Goal: Task Accomplishment & Management: Use online tool/utility

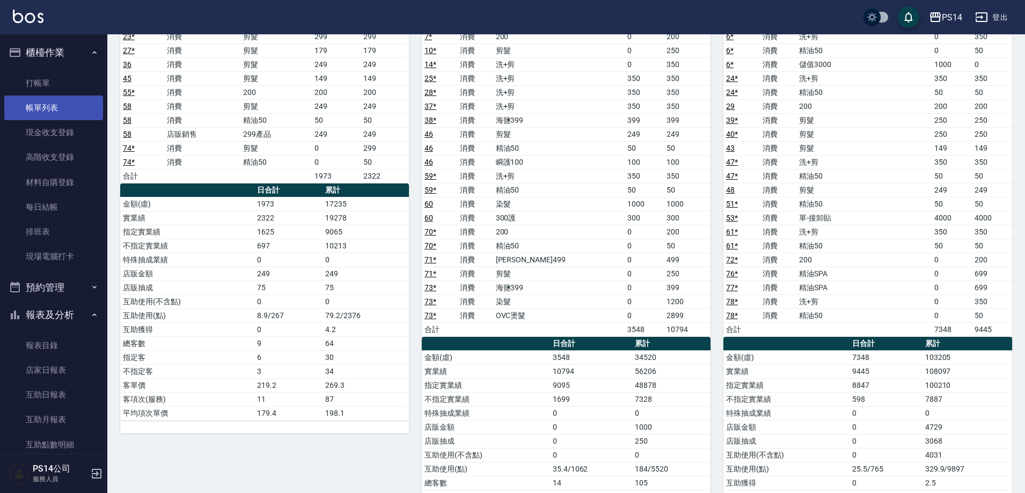
scroll to position [644, 0]
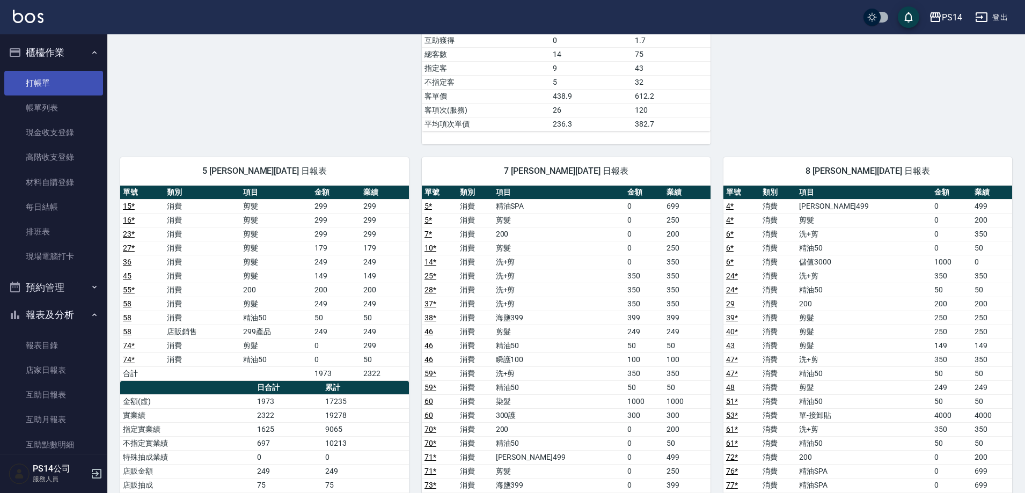
drag, startPoint x: 13, startPoint y: 59, endPoint x: 19, endPoint y: 71, distance: 14.2
click at [14, 62] on button "櫃檯作業" at bounding box center [53, 53] width 99 height 28
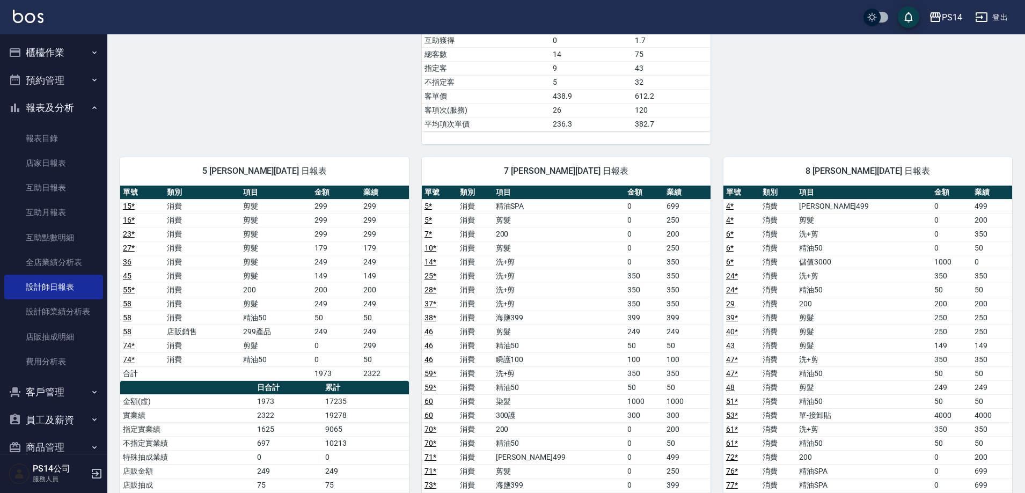
click at [22, 73] on ul "櫃檯作業 打帳單 帳單列表 現金收支登錄 高階收支登錄 材料自購登錄 每日結帳 排班表 現場電腦打卡 預約管理 預約管理 單日預約紀錄 單週預約紀錄 報表及分…" at bounding box center [53, 250] width 99 height 432
click at [52, 56] on button "櫃檯作業" at bounding box center [53, 53] width 99 height 28
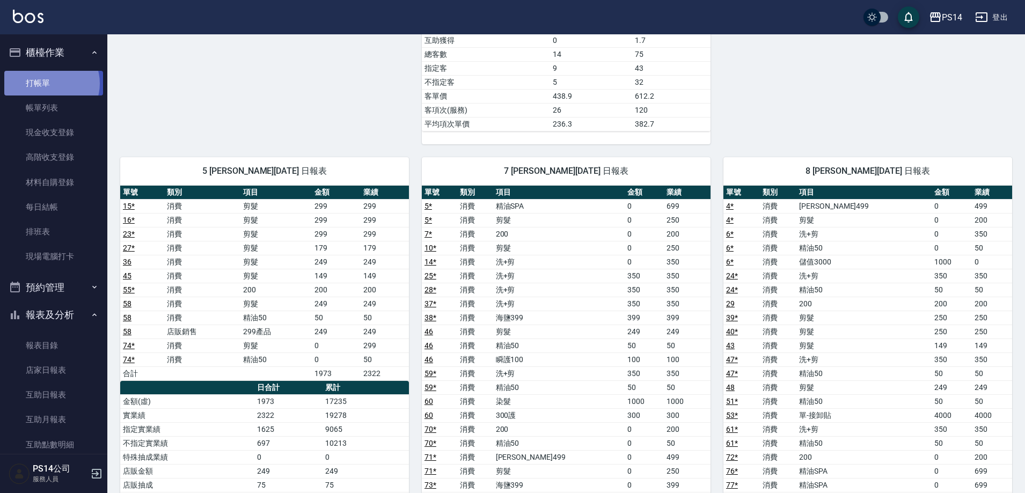
click at [51, 83] on link "打帳單" at bounding box center [53, 83] width 99 height 25
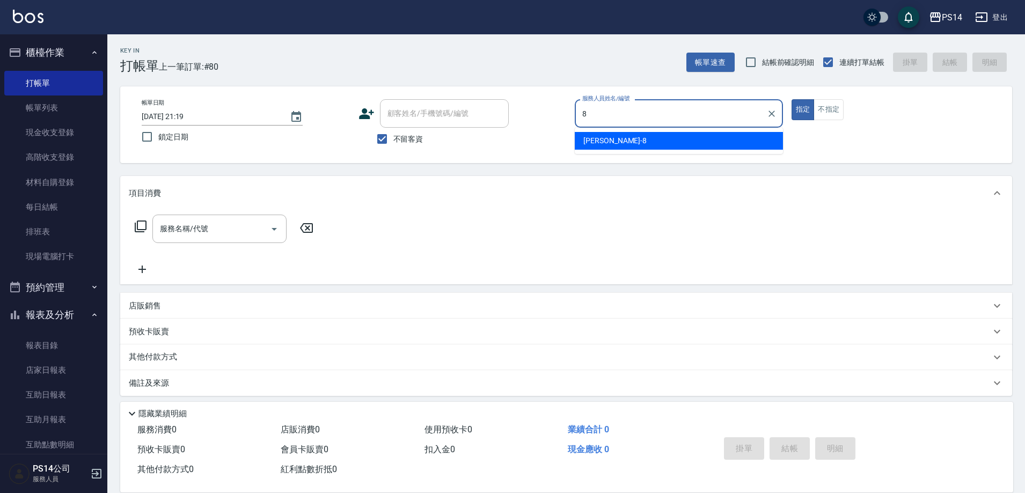
type input "[PERSON_NAME]-8"
type button "true"
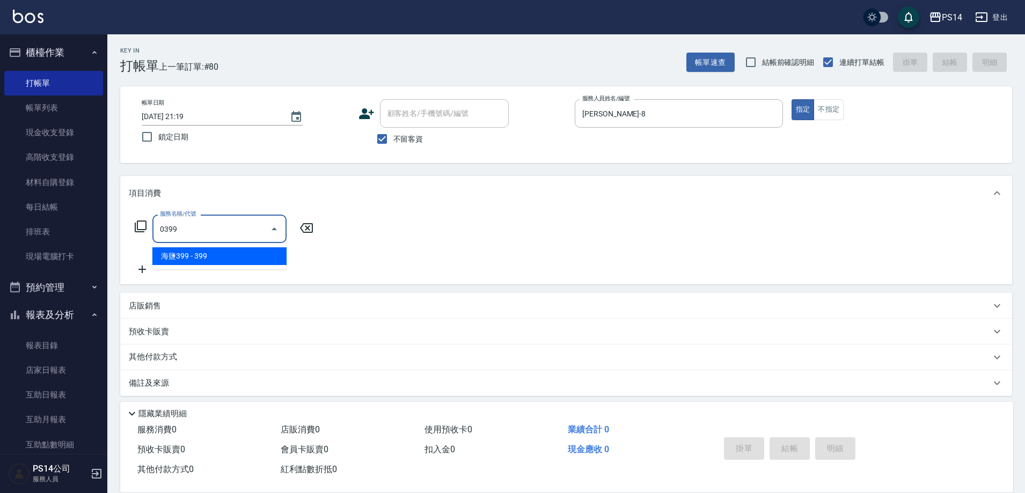
type input "海鹽399(0399)"
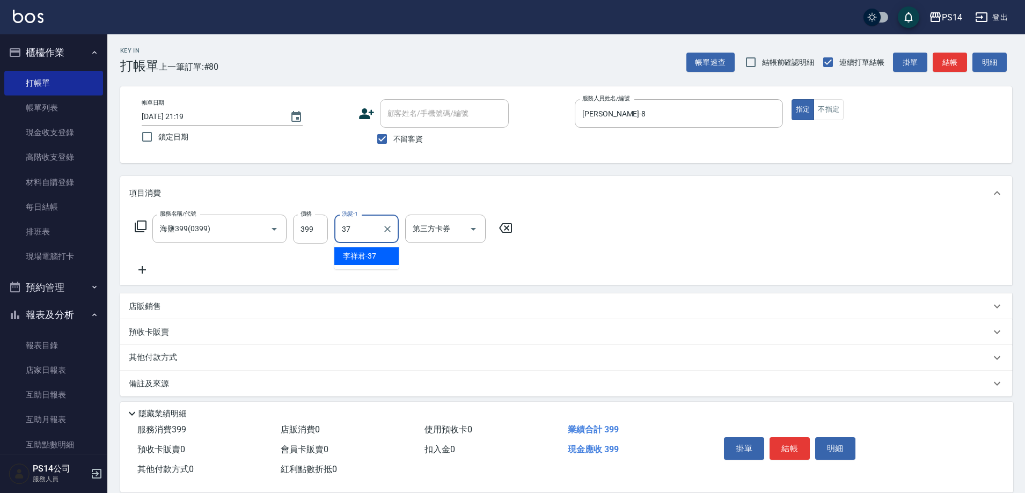
type input "李祥君 -37"
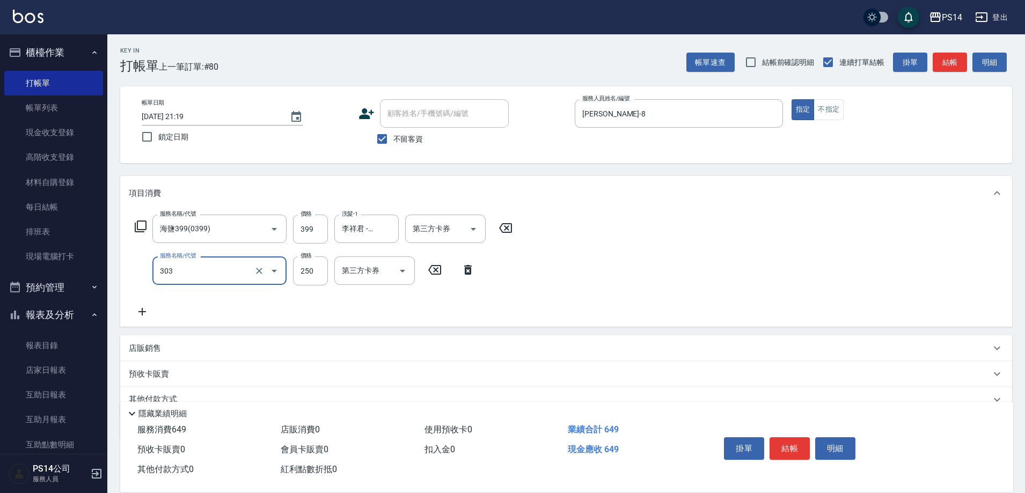
type input "剪髮(303)"
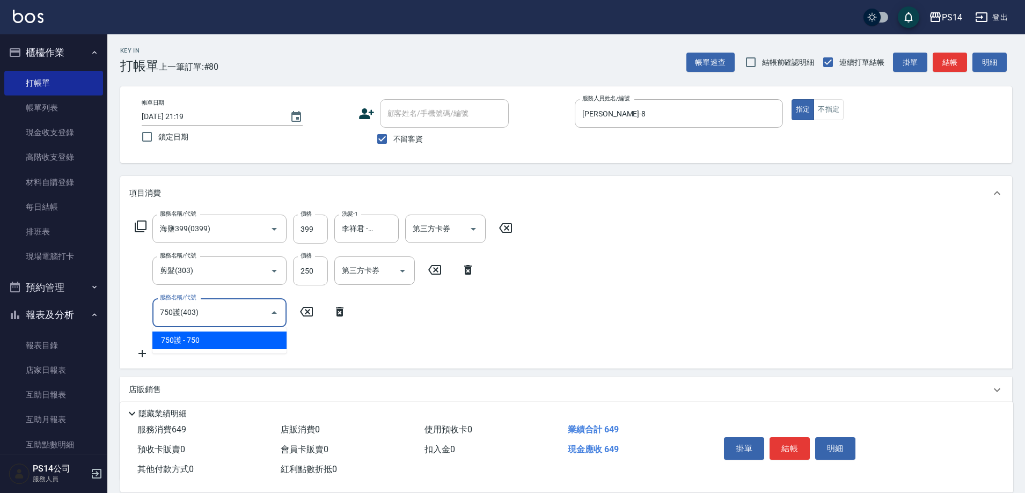
type input "750護(403)"
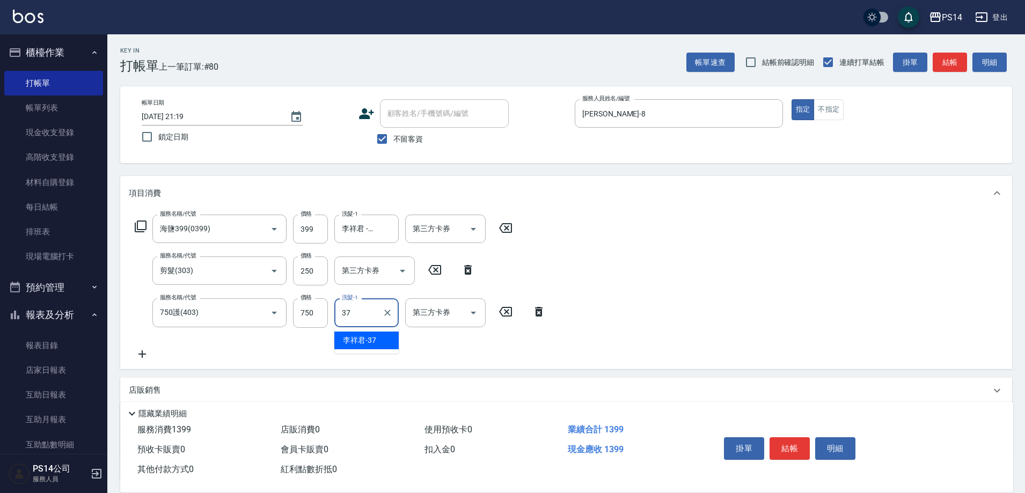
type input "李祥君 -37"
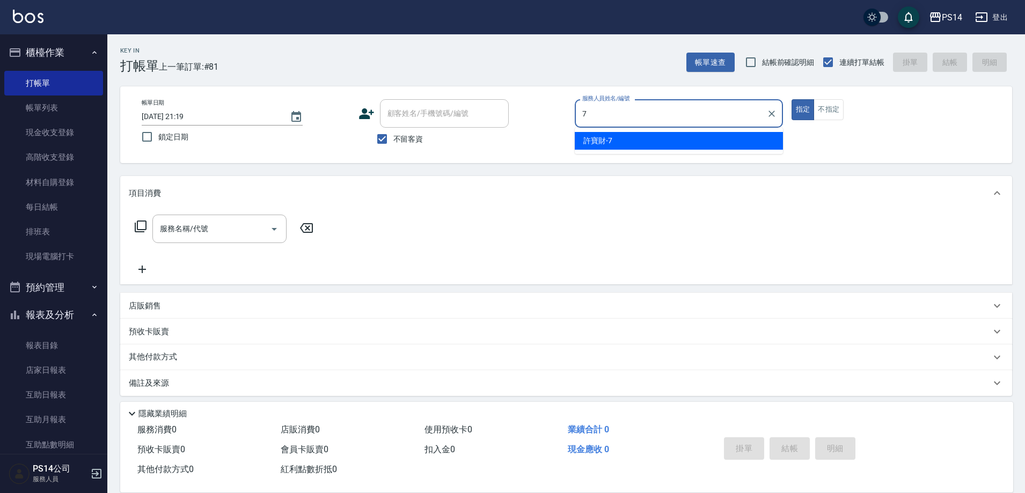
type input "許寶財-7"
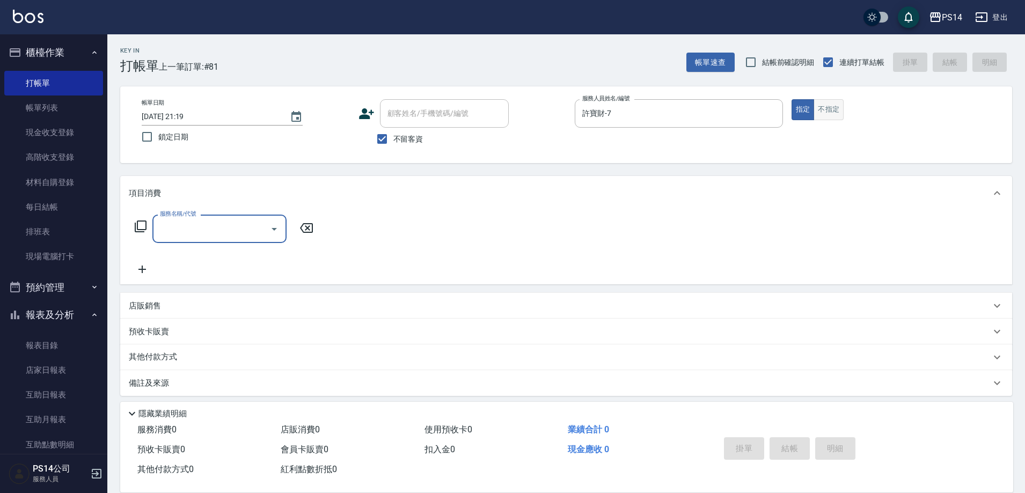
click at [823, 104] on button "不指定" at bounding box center [829, 109] width 30 height 21
click at [173, 234] on input "服務名稱/代號" at bounding box center [211, 229] width 108 height 19
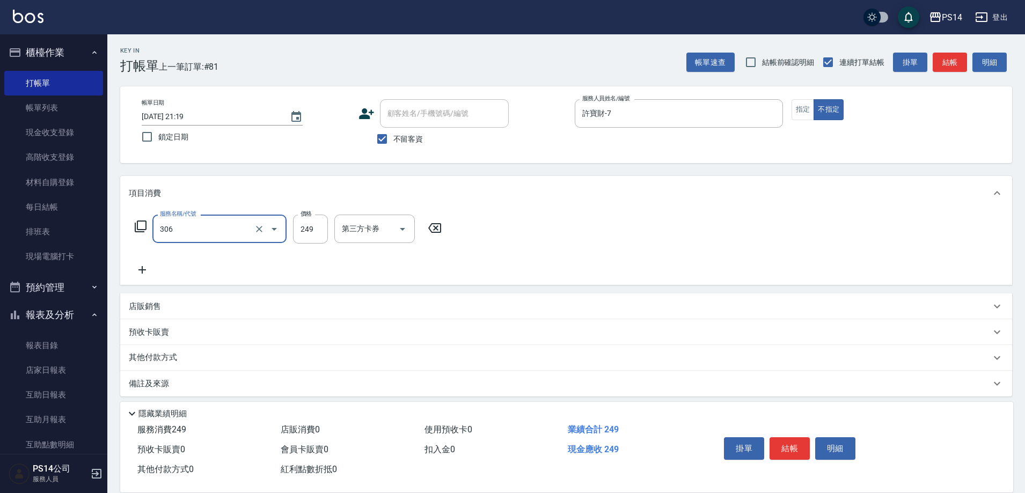
type input "剪髮(306)"
type input "謝欣紜-28"
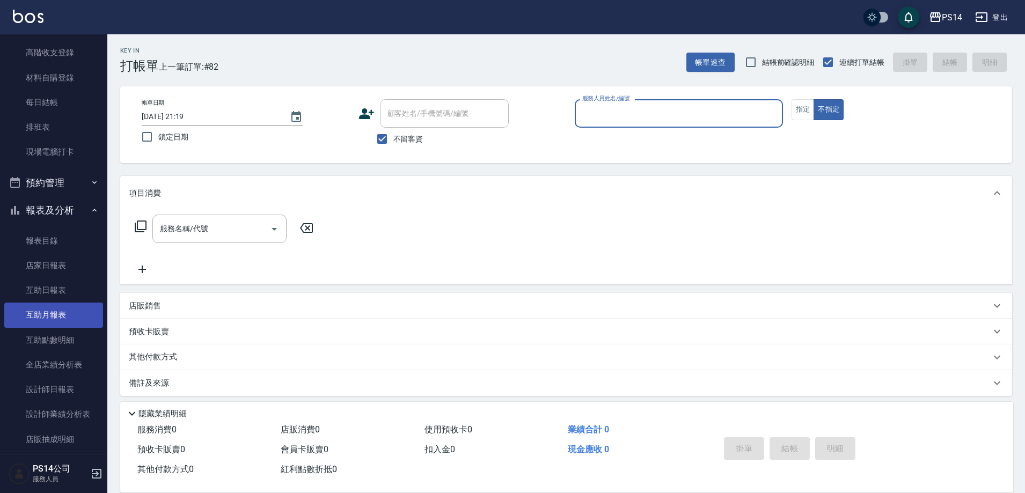
scroll to position [107, 0]
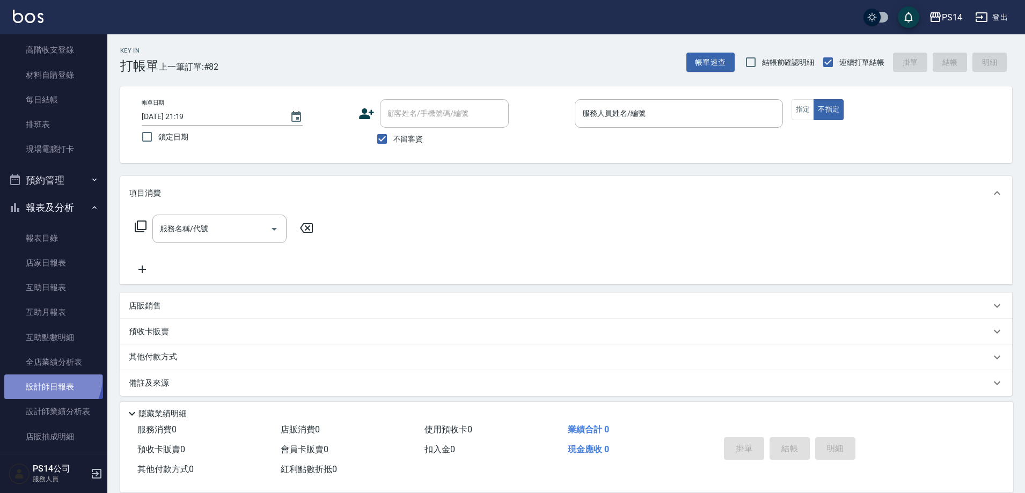
click at [47, 378] on link "設計師日報表" at bounding box center [53, 387] width 99 height 25
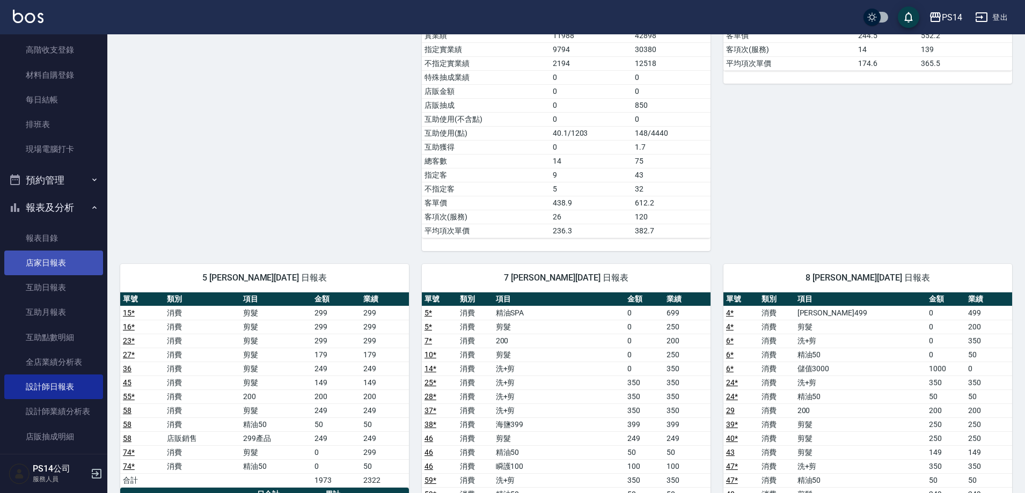
scroll to position [537, 0]
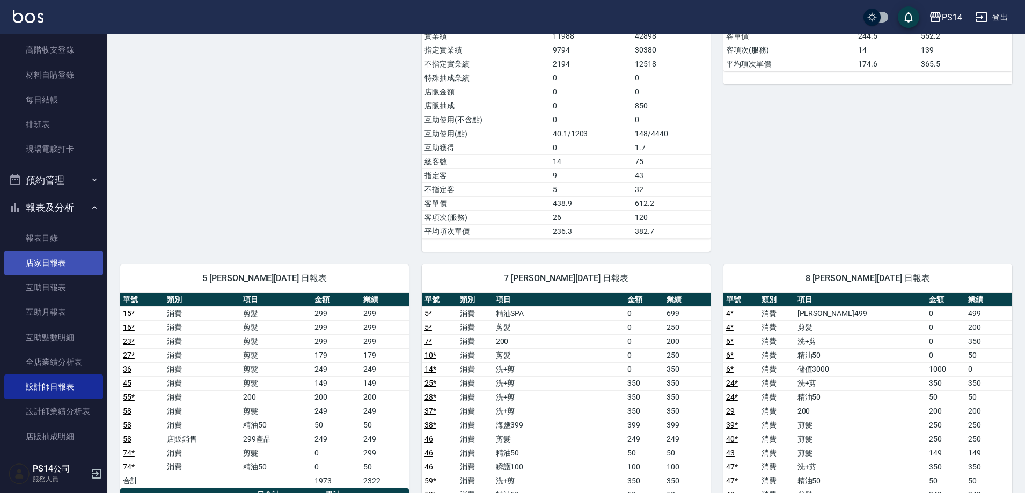
click at [31, 262] on link "店家日報表" at bounding box center [53, 263] width 99 height 25
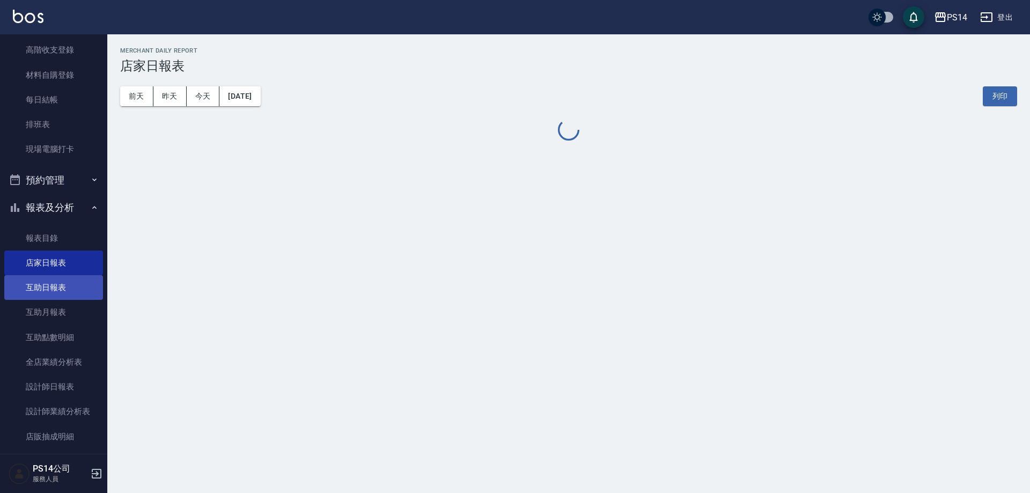
click at [35, 283] on link "互助日報表" at bounding box center [53, 287] width 99 height 25
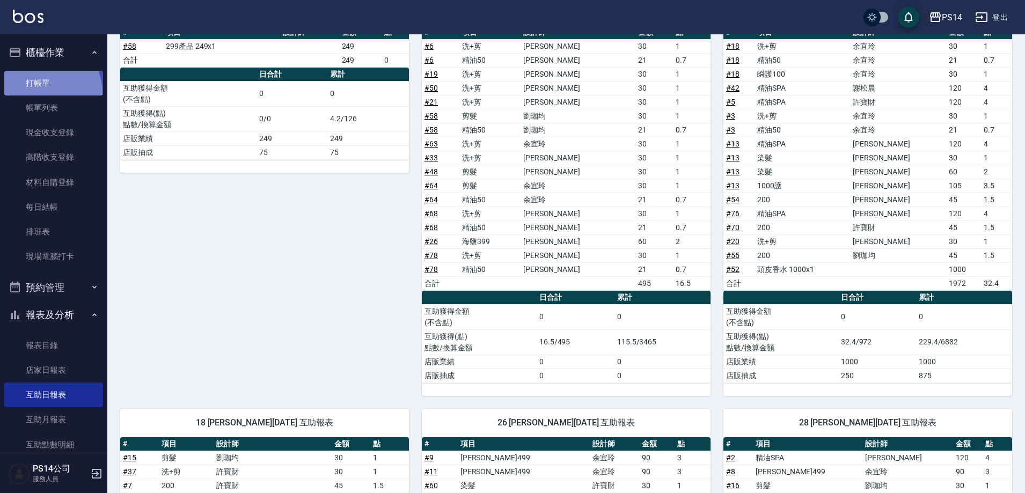
click at [41, 93] on link "打帳單" at bounding box center [53, 83] width 99 height 25
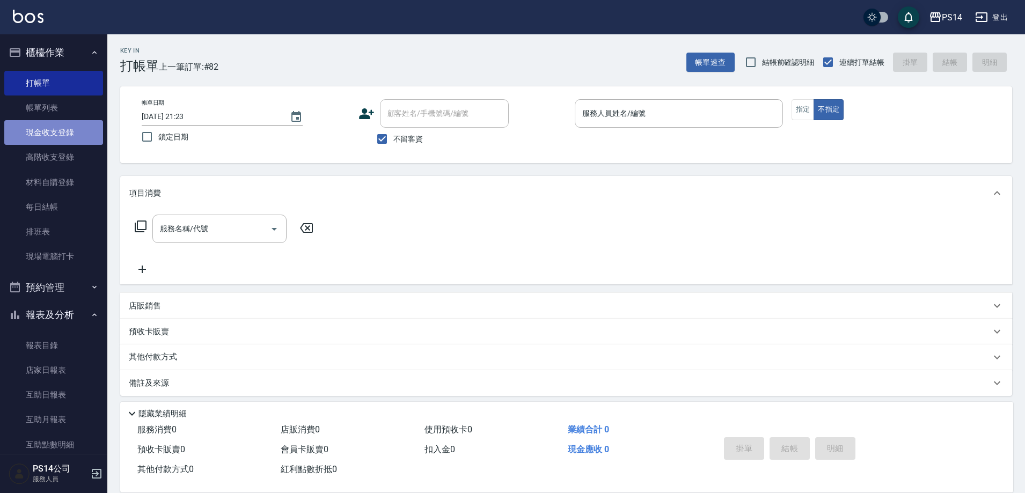
click at [61, 129] on link "現金收支登錄" at bounding box center [53, 132] width 99 height 25
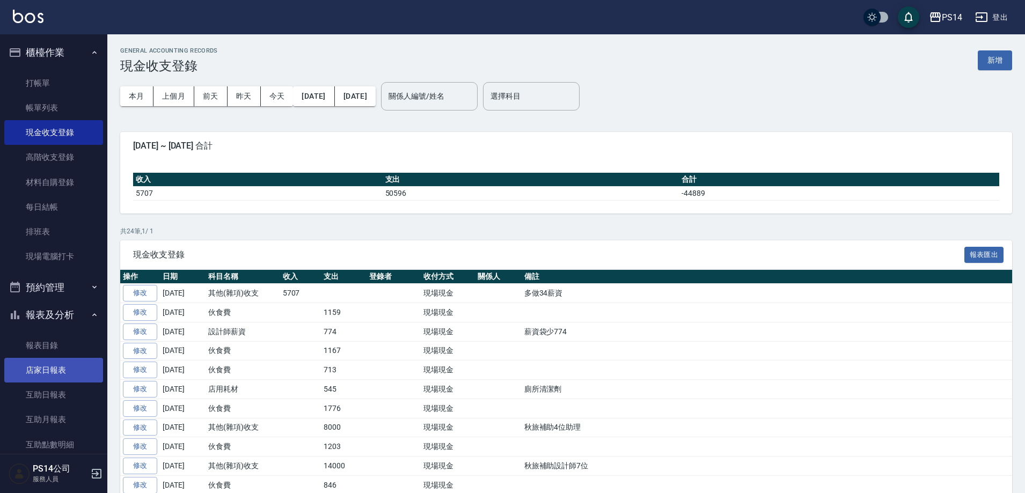
click at [54, 375] on link "店家日報表" at bounding box center [53, 370] width 99 height 25
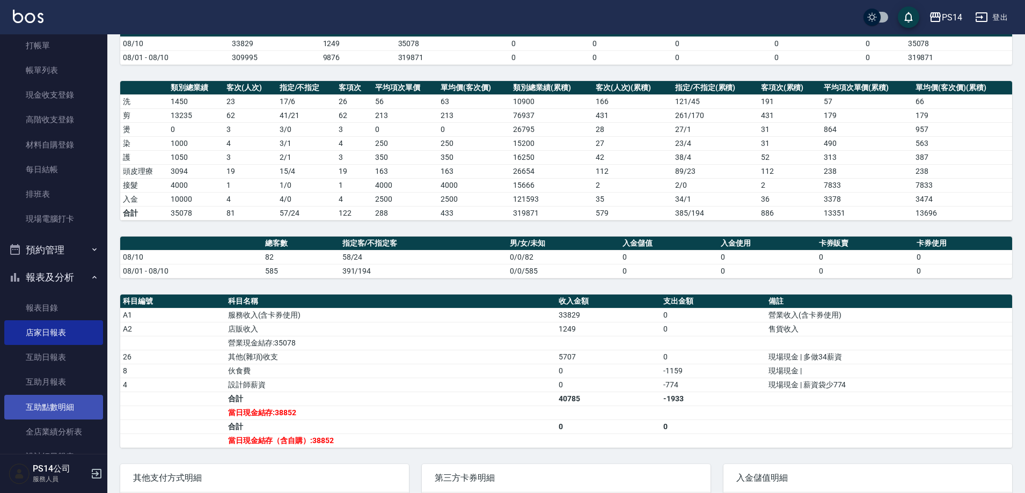
scroll to position [54, 0]
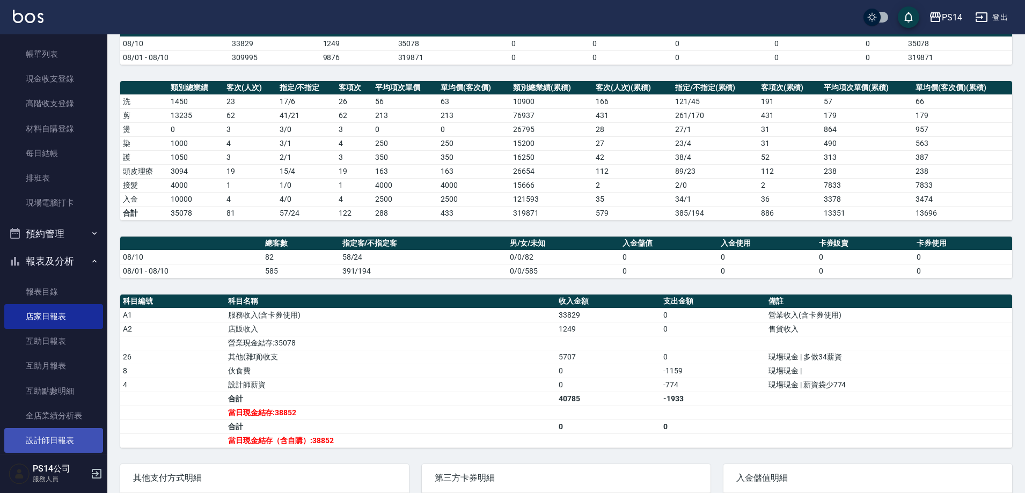
click at [28, 442] on link "設計師日報表" at bounding box center [53, 440] width 99 height 25
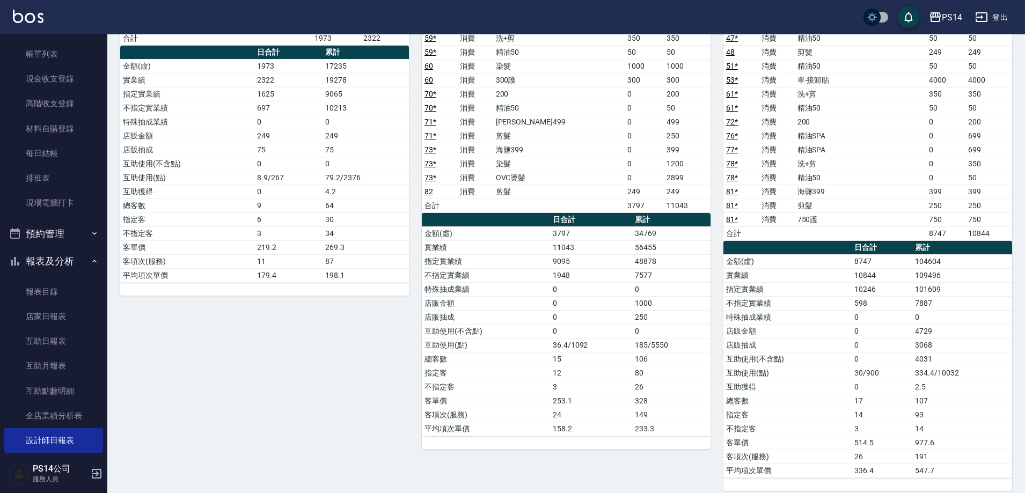
scroll to position [978, 0]
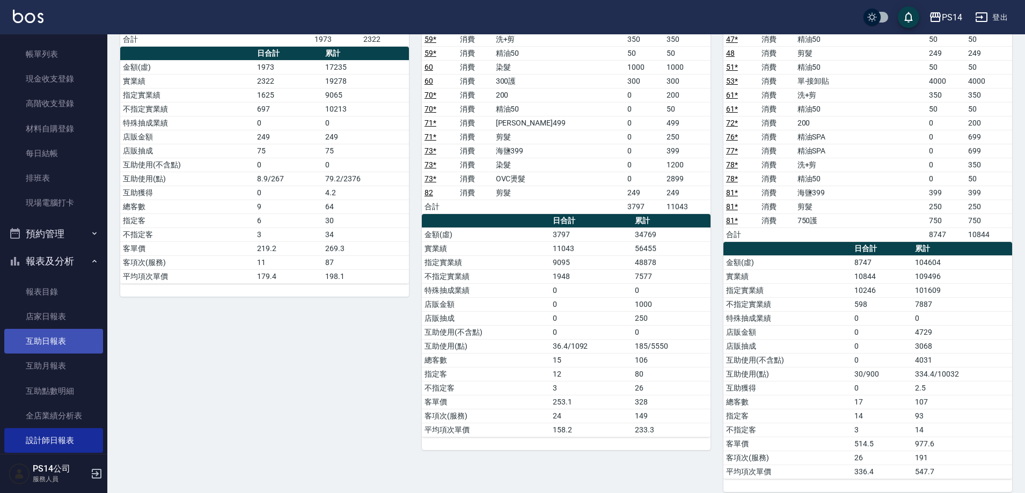
click at [41, 348] on link "互助日報表" at bounding box center [53, 341] width 99 height 25
click at [40, 347] on link "互助日報表" at bounding box center [53, 341] width 99 height 25
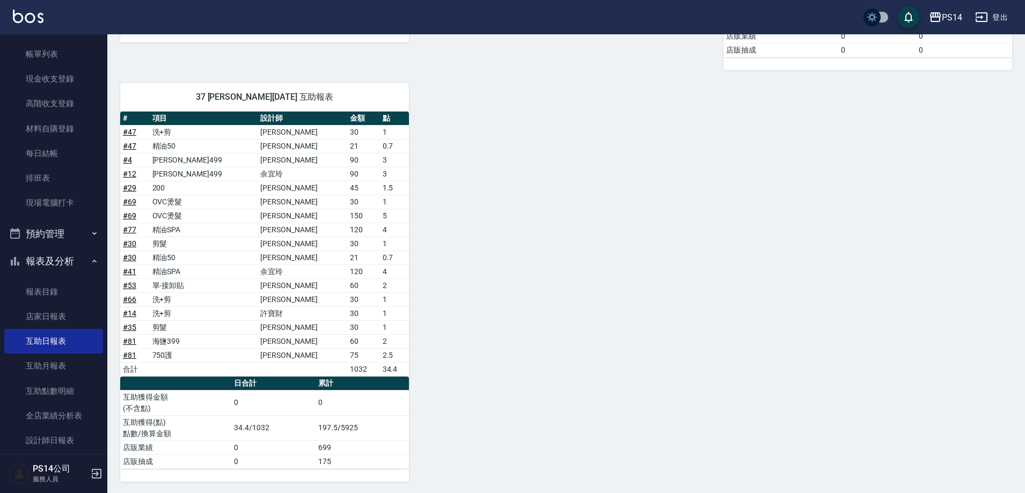
scroll to position [914, 0]
